Goal: Task Accomplishment & Management: Complete application form

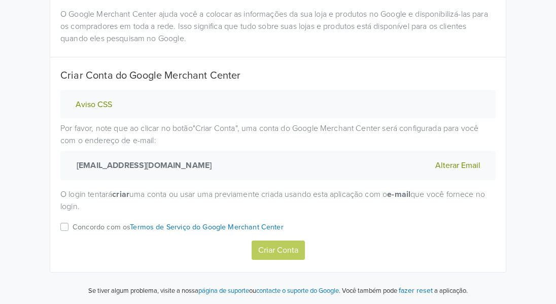
scroll to position [112, 0]
click at [79, 227] on p "Concordo com os Termos de Serviço do Google Merchant Center" at bounding box center [177, 226] width 211 height 11
click at [0, 0] on input "Concordo com os Termos de Serviço do Google Merchant Center" at bounding box center [0, 0] width 0 height 0
click at [276, 253] on button "Criar Conta" at bounding box center [277, 249] width 53 height 19
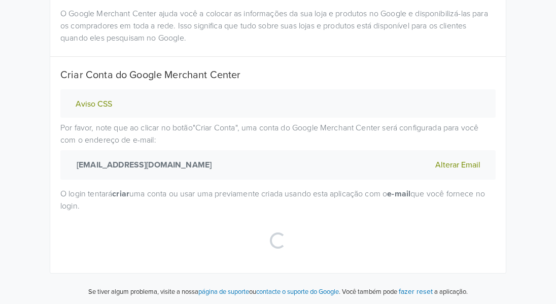
select select "pt"
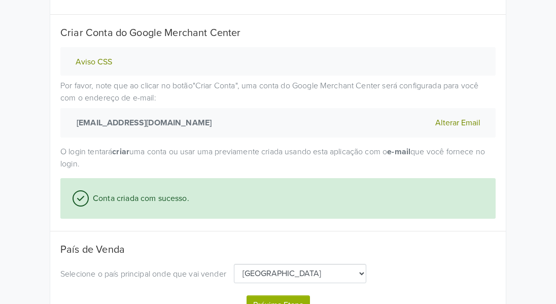
scroll to position [209, 0]
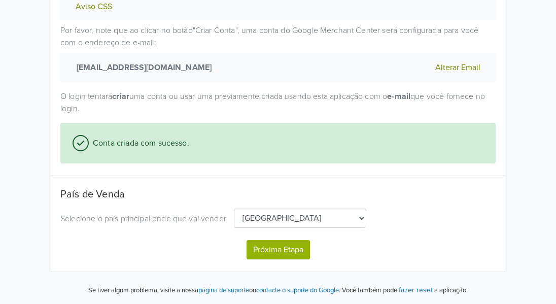
click at [286, 250] on button "Próxima Etapa" at bounding box center [277, 249] width 63 height 19
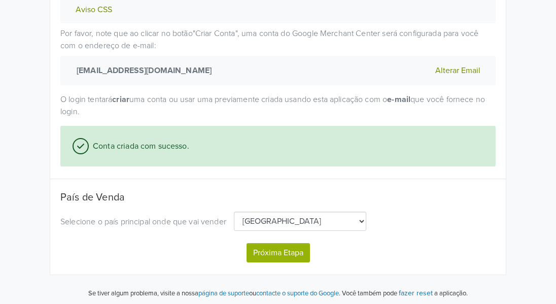
select select "pt"
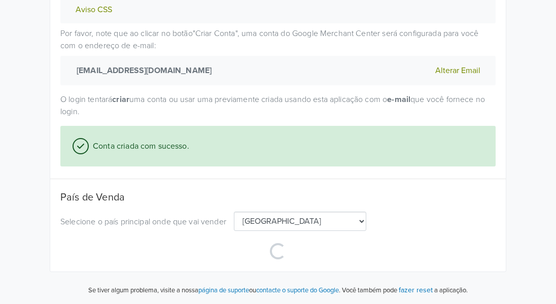
select select "pt"
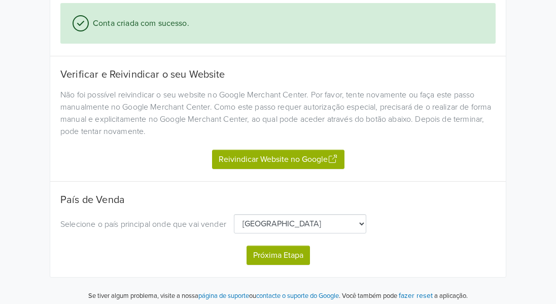
scroll to position [335, 0]
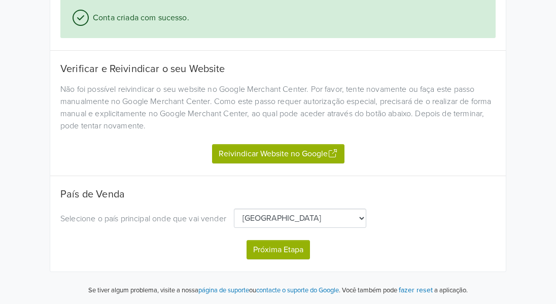
click at [289, 153] on button "Reivindicar Website no Google" at bounding box center [278, 153] width 132 height 19
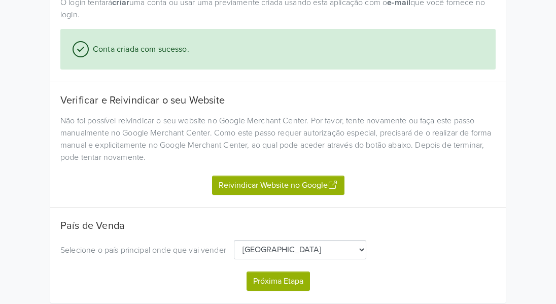
scroll to position [284, 0]
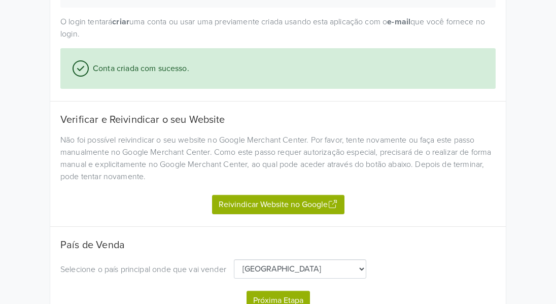
click at [277, 202] on button "Reivindicar Website no Google" at bounding box center [278, 204] width 132 height 19
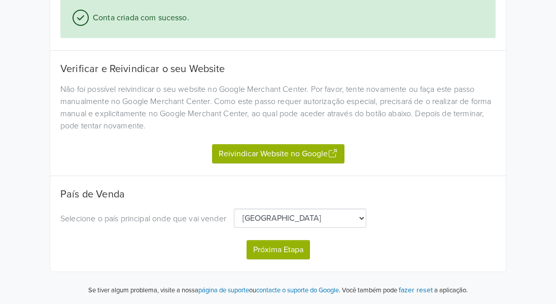
click at [279, 247] on button "Próxima Etapa" at bounding box center [277, 249] width 63 height 19
select select "pt"
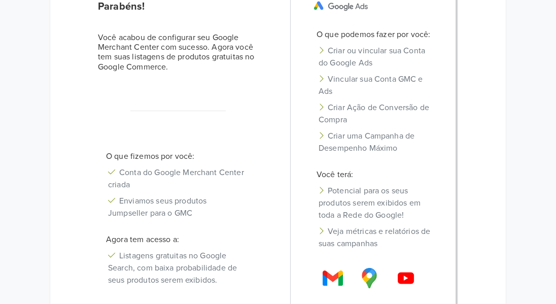
scroll to position [276, 0]
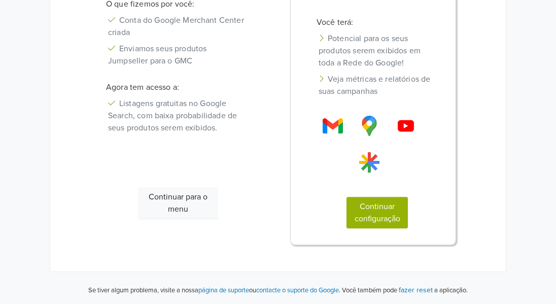
click at [378, 213] on button "Continuar configuração" at bounding box center [376, 212] width 61 height 31
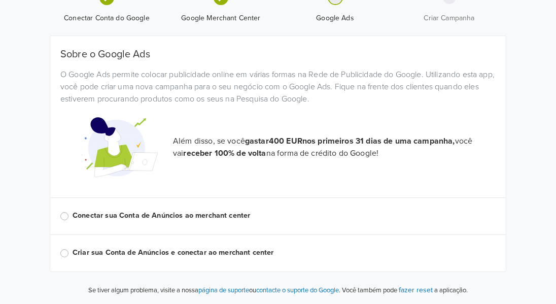
scroll to position [51, 0]
click at [72, 217] on label "Conectar sua Conta de Anúncios ao merchant center" at bounding box center [283, 215] width 423 height 11
click at [0, 0] on input "Conectar sua Conta de Anúncios ao merchant center" at bounding box center [0, 0] width 0 height 0
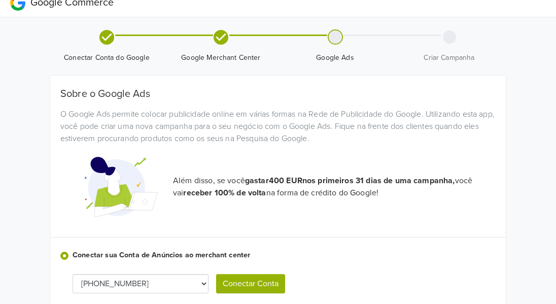
scroll to position [0, 0]
